Goal: Find specific page/section: Find specific page/section

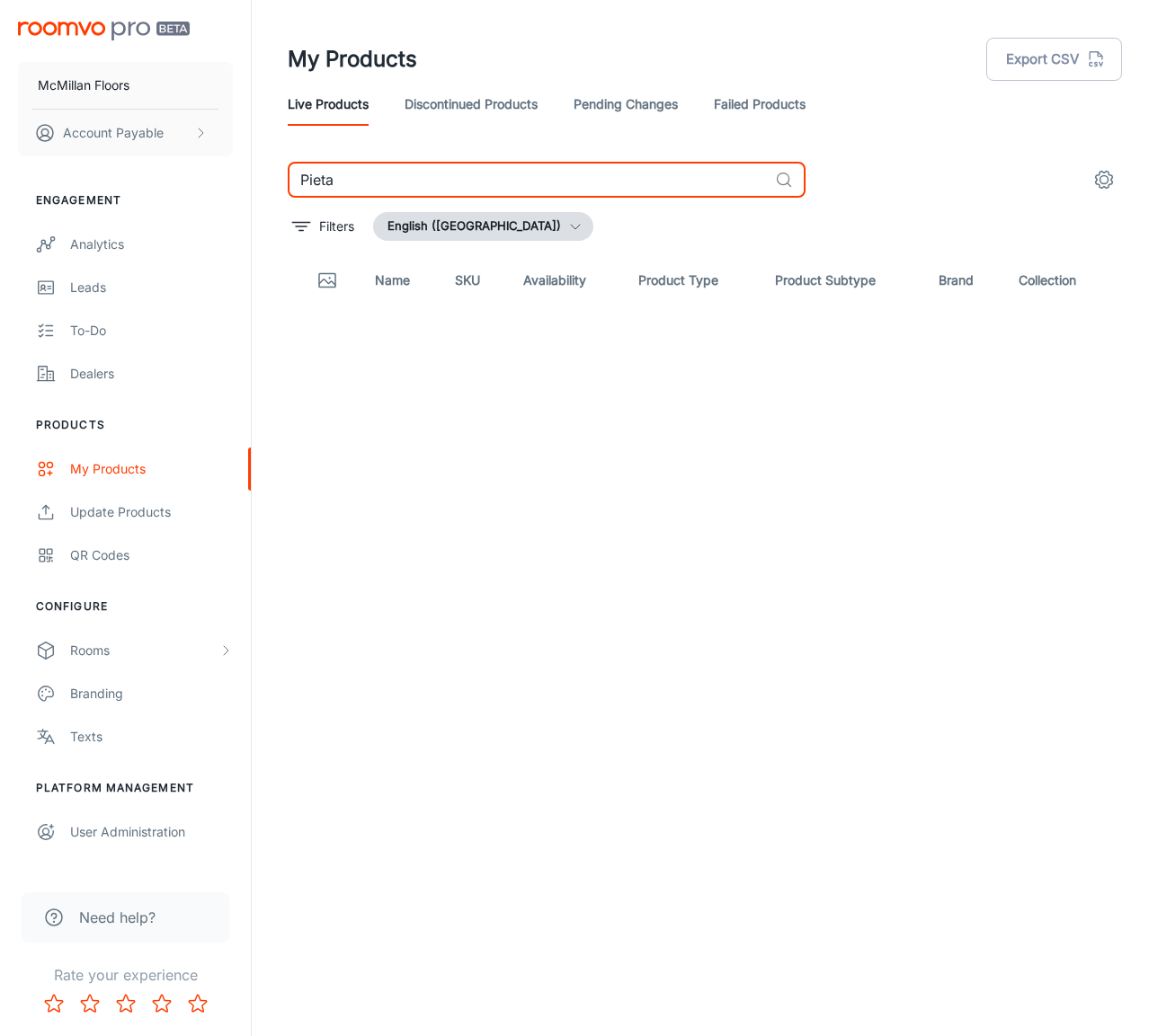
drag, startPoint x: 0, startPoint y: 0, endPoint x: 391, endPoint y: 165, distance: 424.4
click at [387, 162] on input "Pieta" at bounding box center [528, 179] width 480 height 36
click at [395, 172] on input "Pieta" at bounding box center [528, 179] width 480 height 36
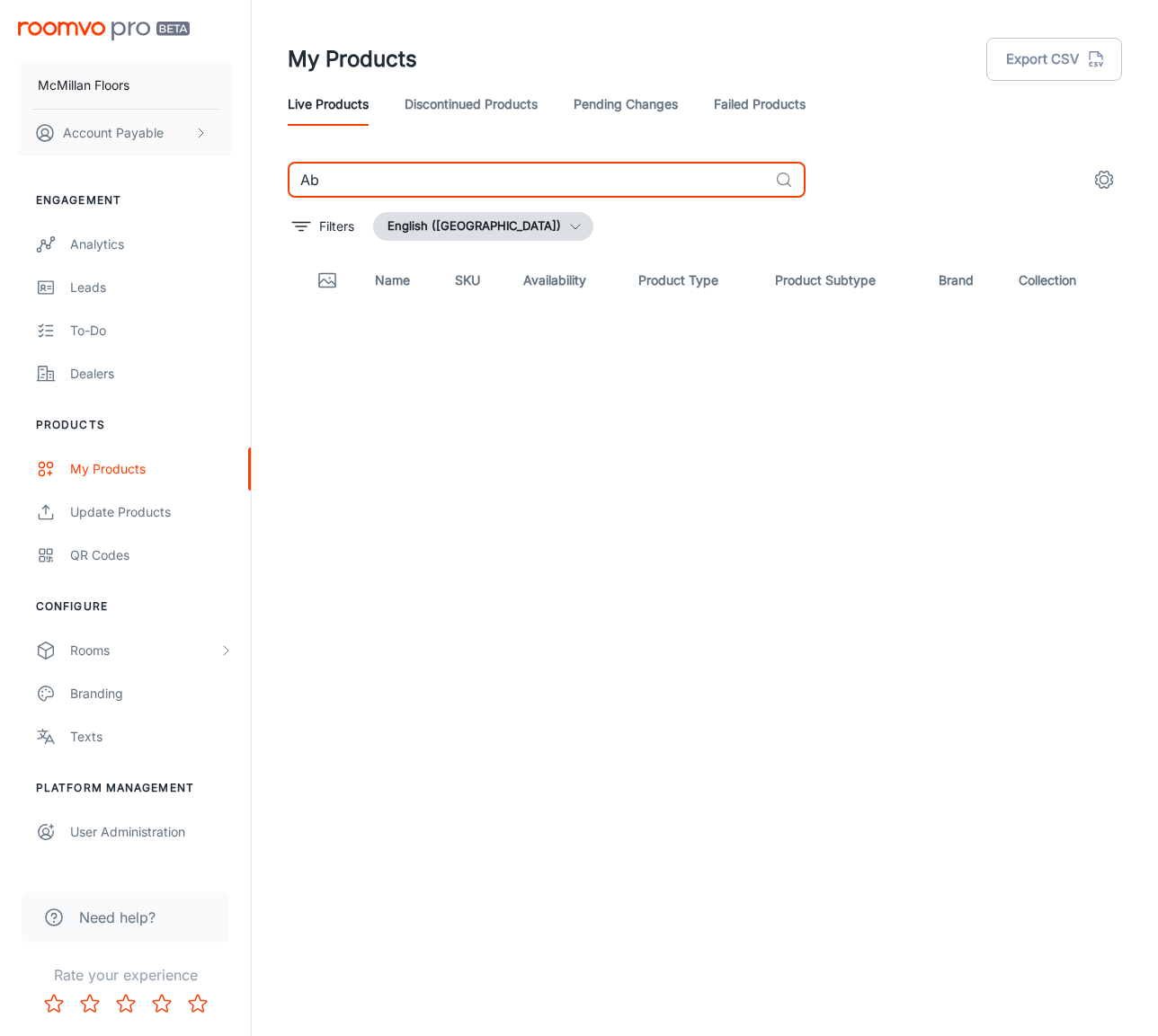
type input "A"
